Goal: Task Accomplishment & Management: Manage account settings

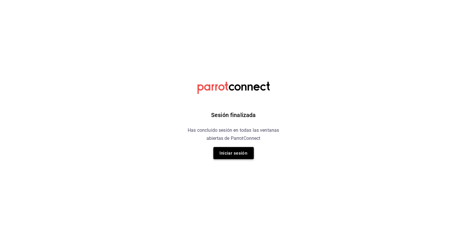
click at [236, 155] on button "Iniciar sesión" at bounding box center [233, 153] width 40 height 12
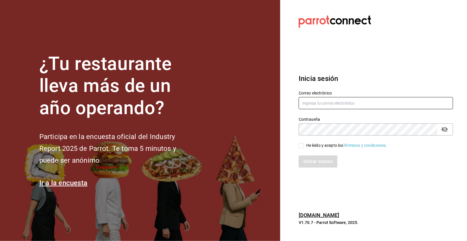
click at [346, 105] on input "text" at bounding box center [376, 103] width 154 height 12
type input "[EMAIL_ADDRESS][DOMAIN_NAME]"
click at [301, 144] on input "He leído y acepto los Términos y condiciones." at bounding box center [301, 145] width 5 height 5
checkbox input "true"
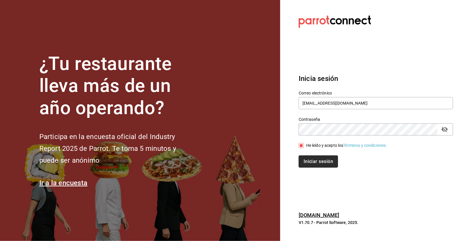
click at [316, 161] on button "Iniciar sesión" at bounding box center [318, 162] width 39 height 12
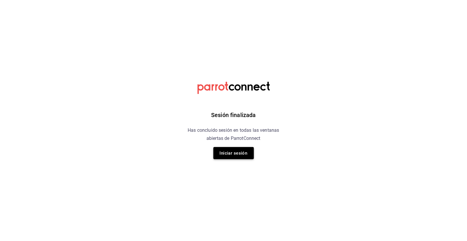
click at [238, 156] on button "Iniciar sesión" at bounding box center [233, 153] width 40 height 12
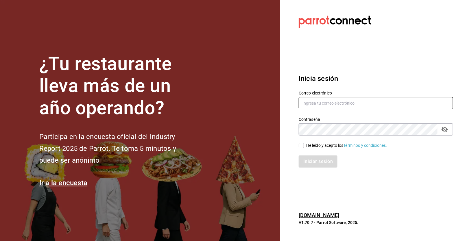
click at [335, 98] on input "text" at bounding box center [376, 103] width 154 height 12
type input "erickraa@gmail.com"
click at [301, 142] on div "He leído y acepto los Términos y condiciones." at bounding box center [372, 142] width 161 height 13
click at [301, 145] on input "He leído y acepto los Términos y condiciones." at bounding box center [301, 145] width 5 height 5
checkbox input "true"
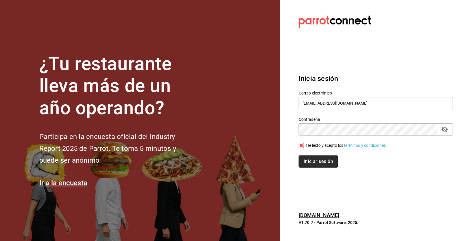
click at [328, 161] on button "Iniciar sesión" at bounding box center [318, 162] width 39 height 12
